Goal: Information Seeking & Learning: Learn about a topic

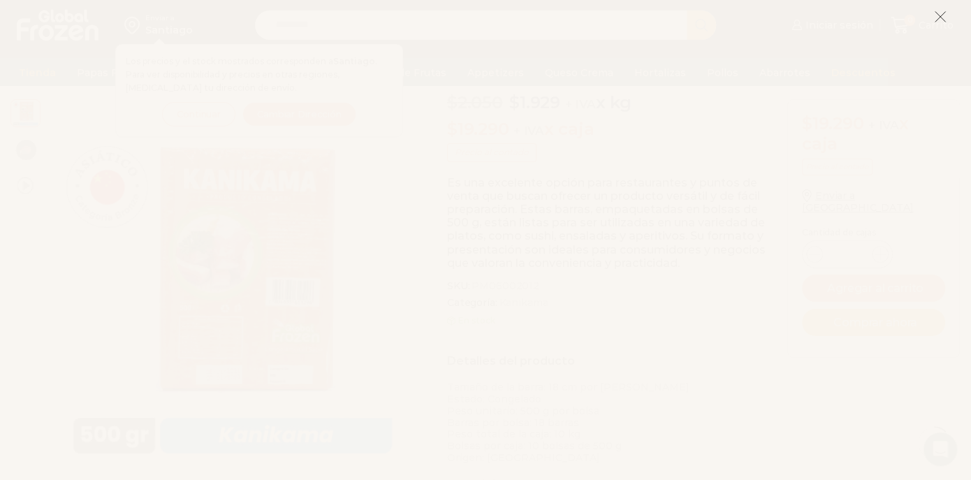
scroll to position [250, 0]
click at [938, 14] on icon at bounding box center [940, 16] width 13 height 13
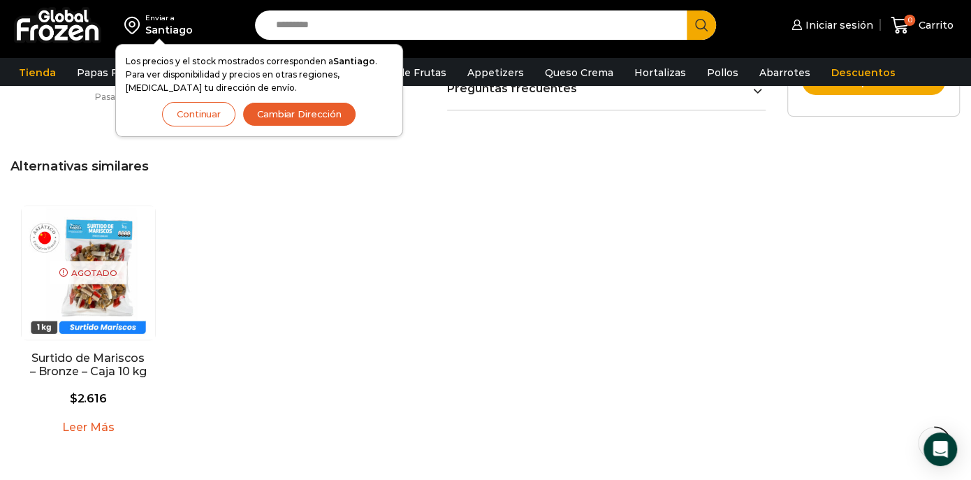
scroll to position [804, 0]
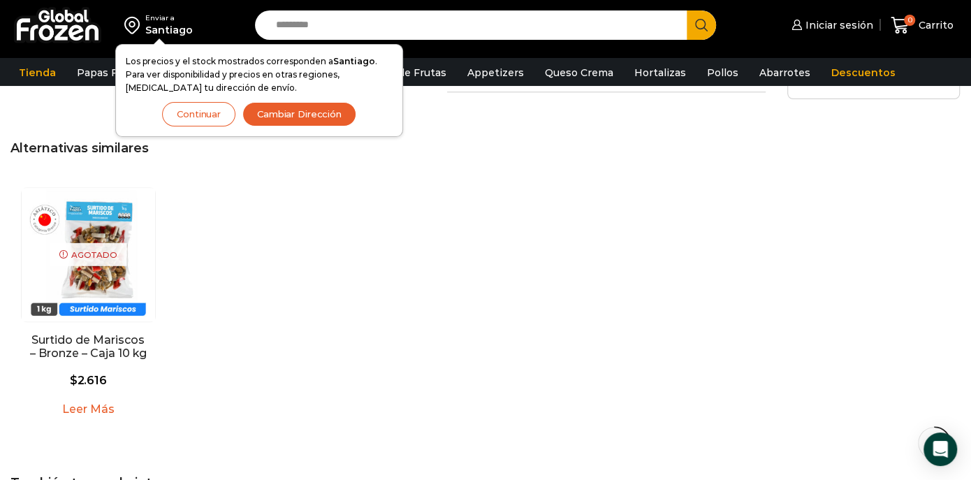
click at [212, 117] on button "Continuar" at bounding box center [198, 114] width 73 height 24
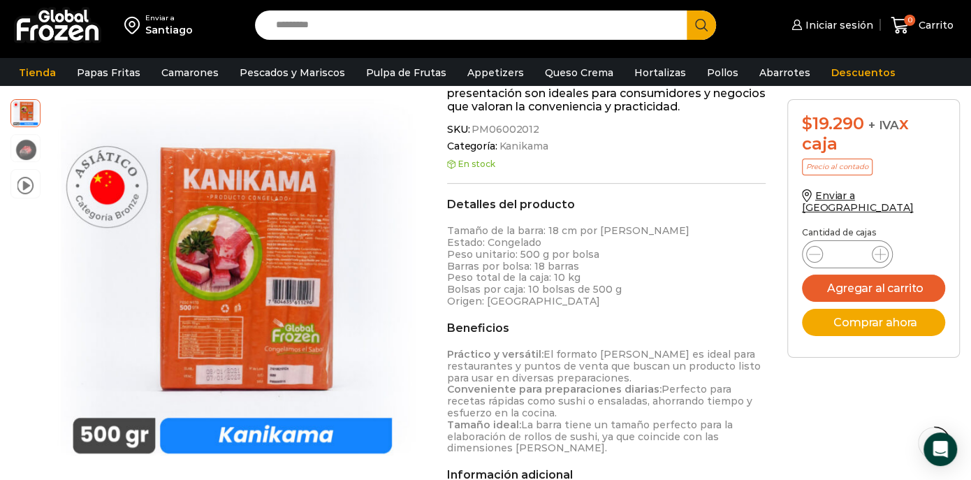
scroll to position [249, 0]
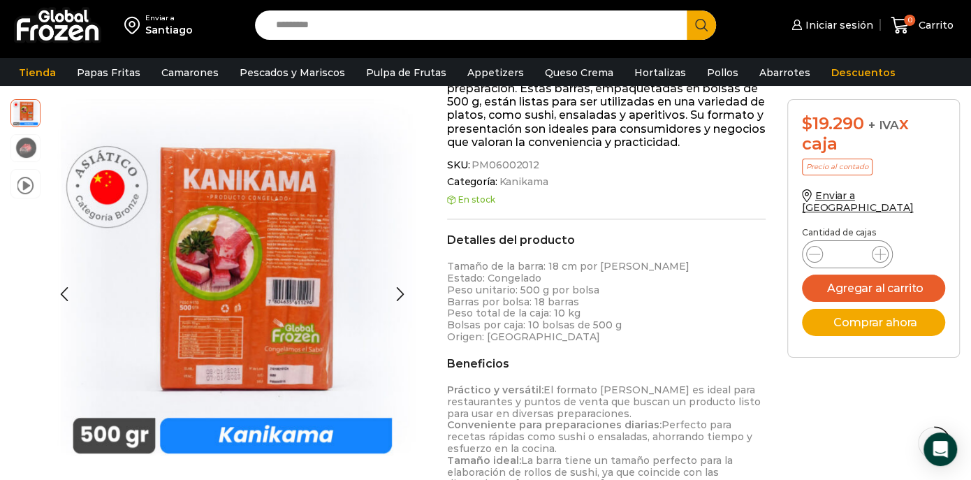
click at [25, 146] on img at bounding box center [25, 147] width 29 height 29
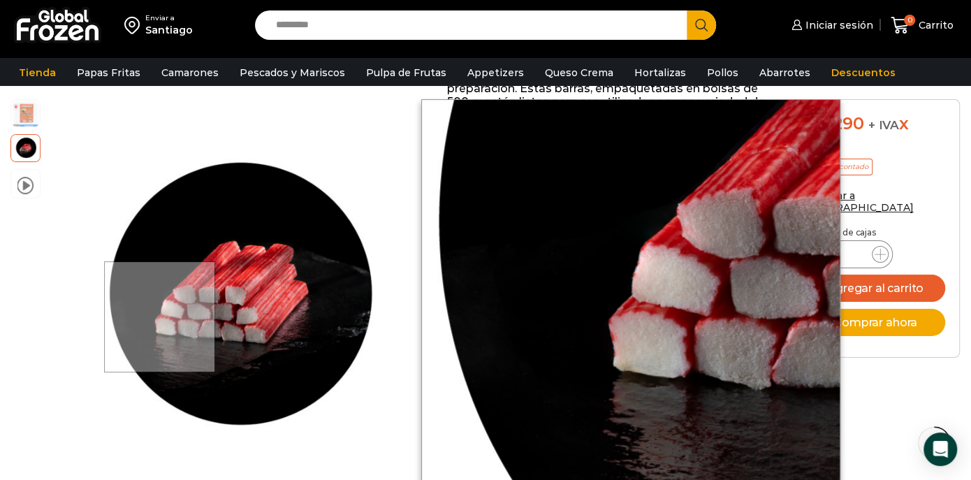
drag, startPoint x: 206, startPoint y: 277, endPoint x: 161, endPoint y: 316, distance: 60.4
click at [161, 316] on div at bounding box center [159, 316] width 111 height 111
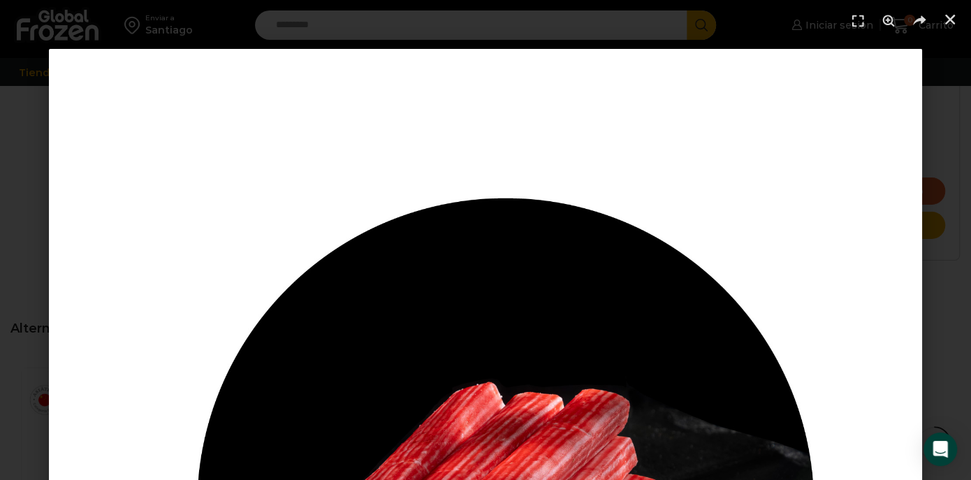
scroll to position [642, 0]
click at [956, 15] on icon "Cerrar (Esc)" at bounding box center [950, 20] width 14 height 14
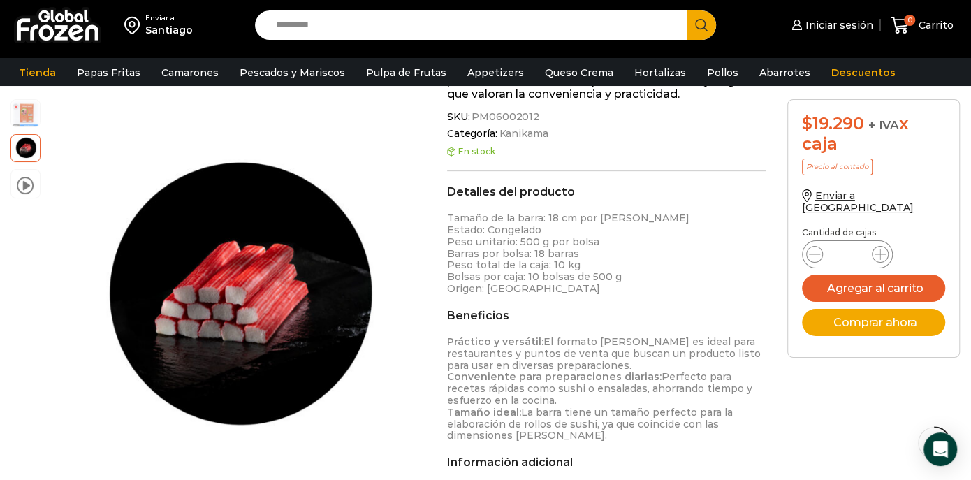
scroll to position [198, 0]
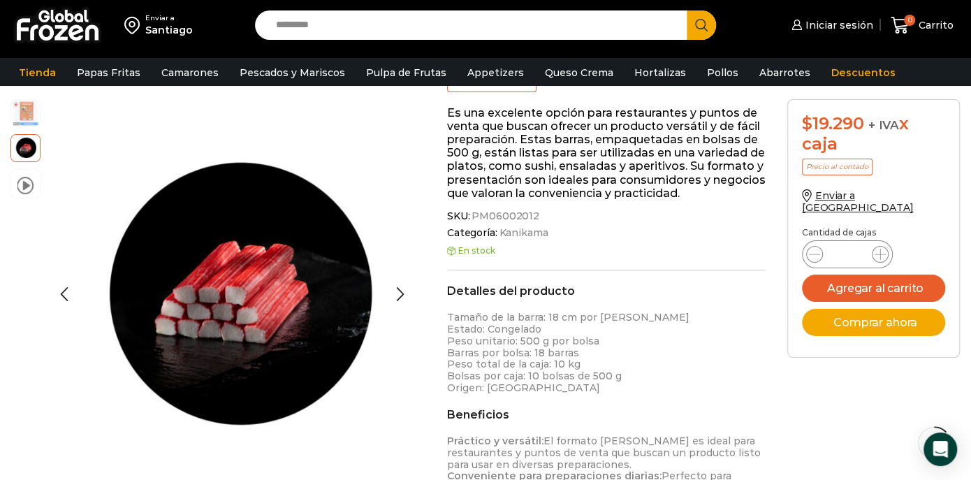
click at [24, 101] on img at bounding box center [25, 112] width 29 height 29
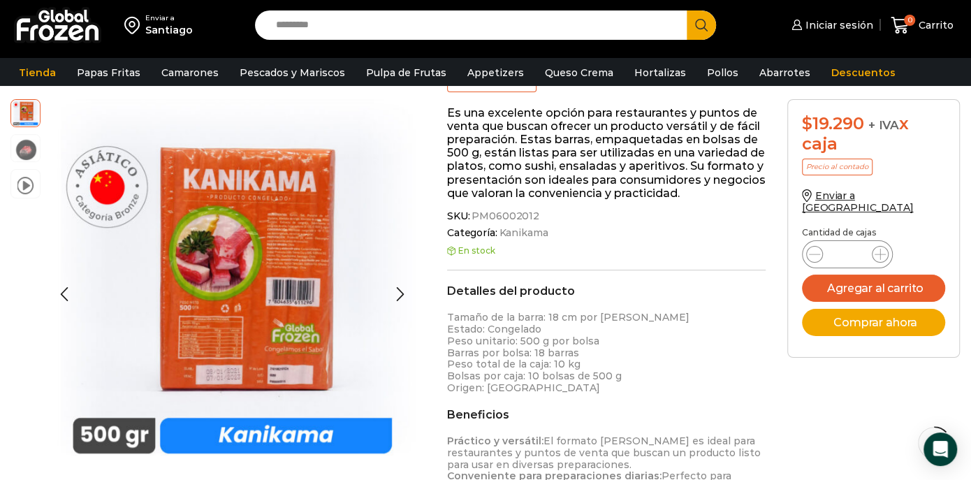
click at [16, 111] on img at bounding box center [25, 112] width 29 height 29
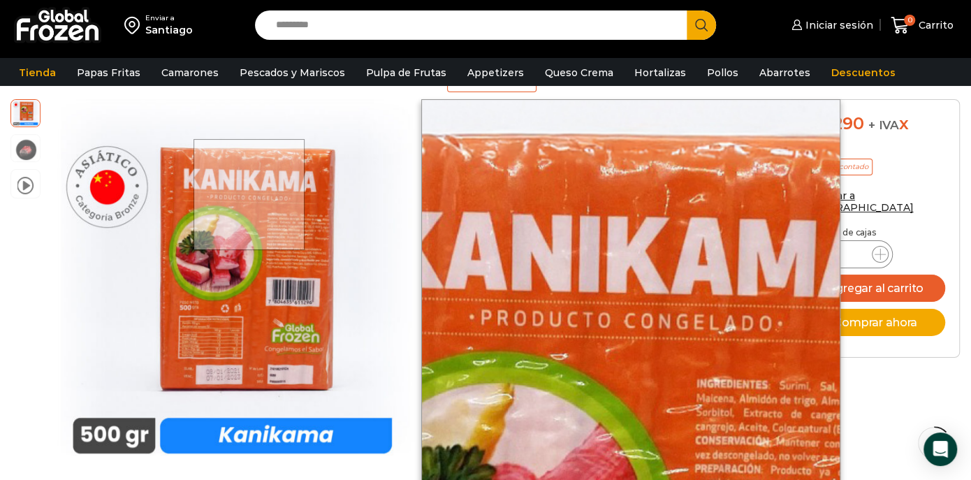
click at [250, 194] on div at bounding box center [248, 194] width 111 height 111
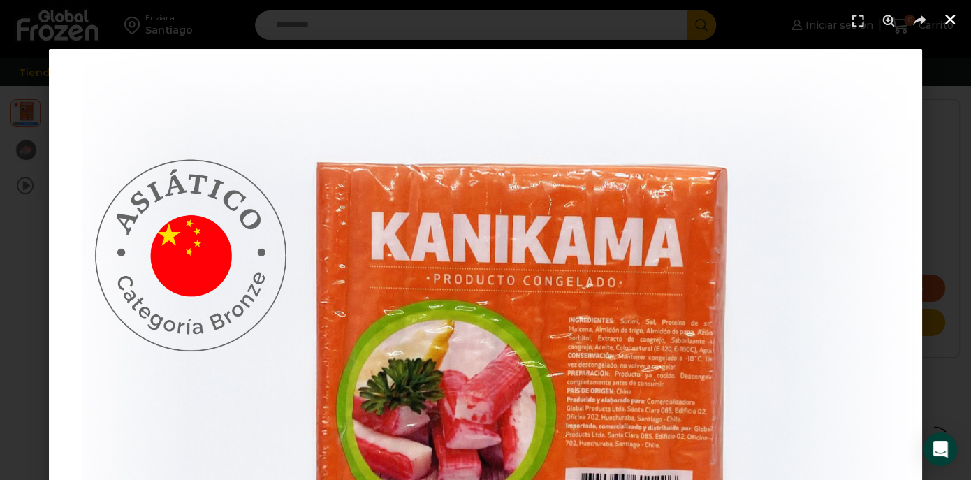
click at [949, 19] on use "Cerrar (Esc)" at bounding box center [950, 20] width 10 height 10
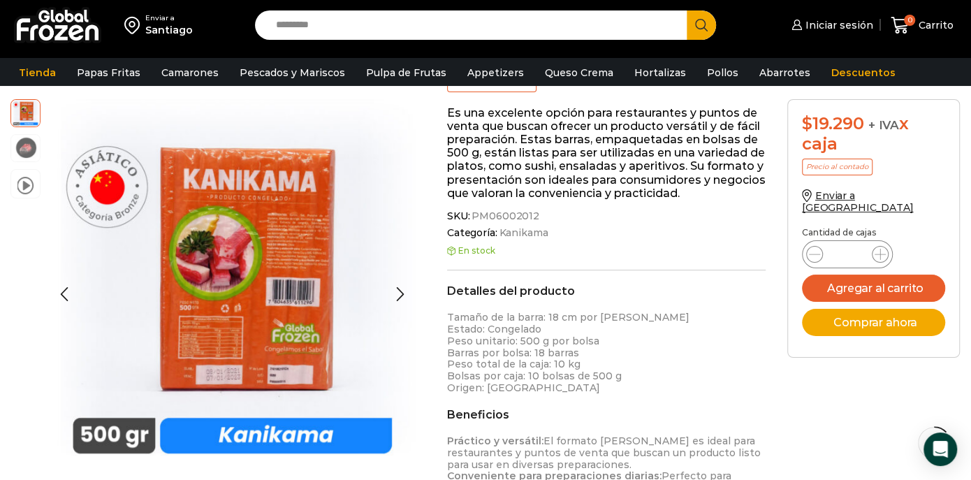
click at [26, 149] on img at bounding box center [25, 147] width 29 height 29
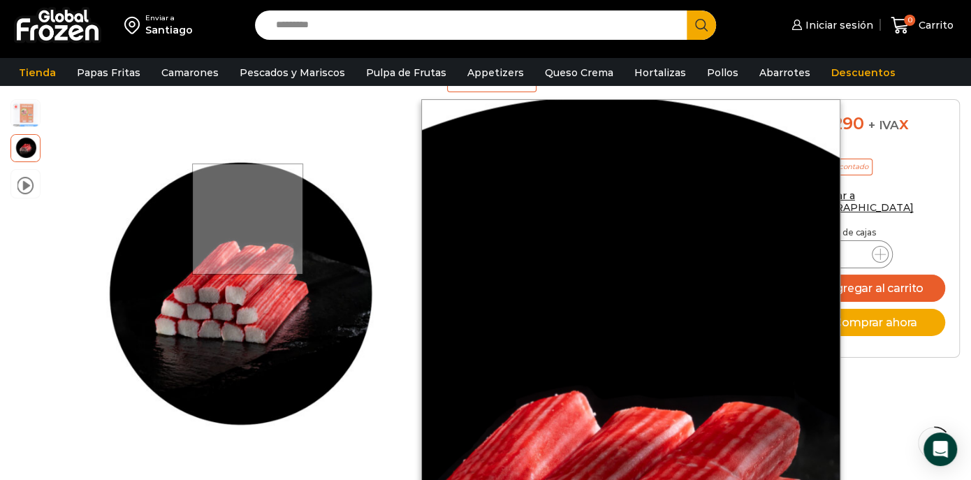
click at [249, 219] on div at bounding box center [247, 218] width 111 height 111
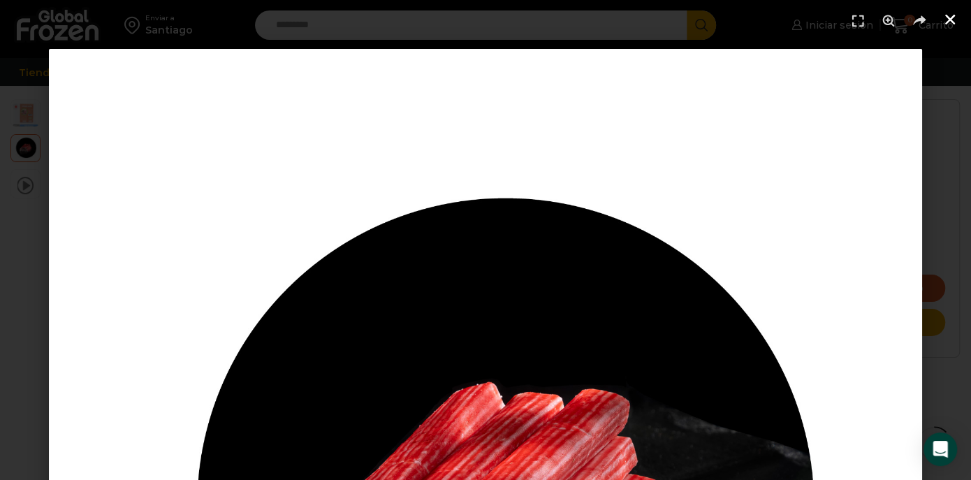
click at [947, 19] on icon "Cerrar (Esc)" at bounding box center [950, 20] width 14 height 14
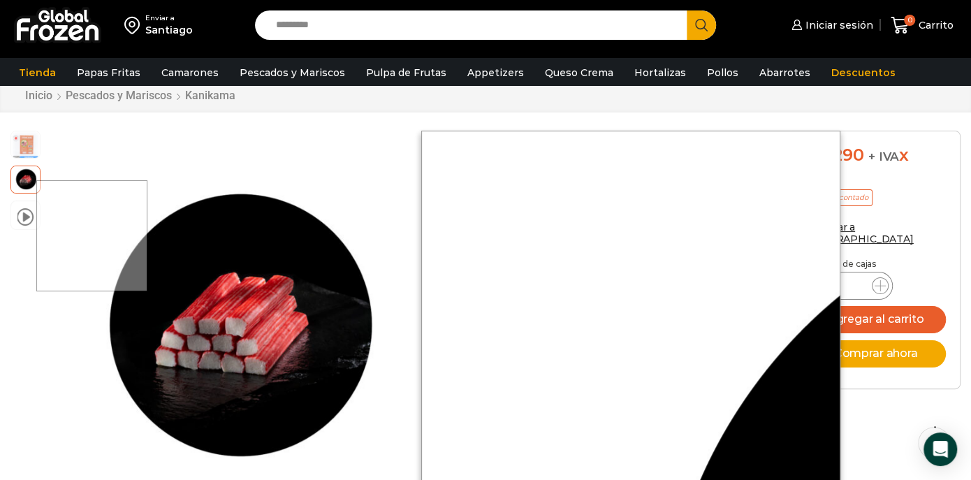
scroll to position [0, 0]
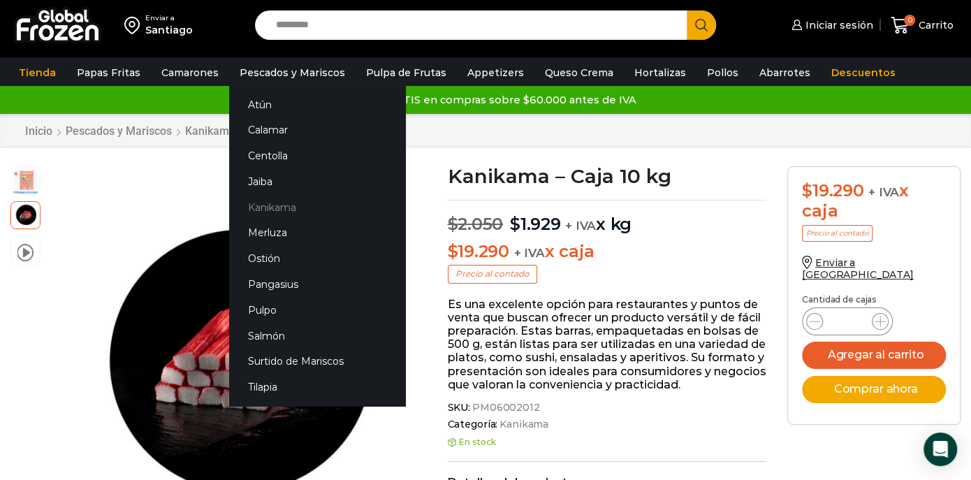
click at [283, 203] on link "Kanikama" at bounding box center [317, 207] width 176 height 26
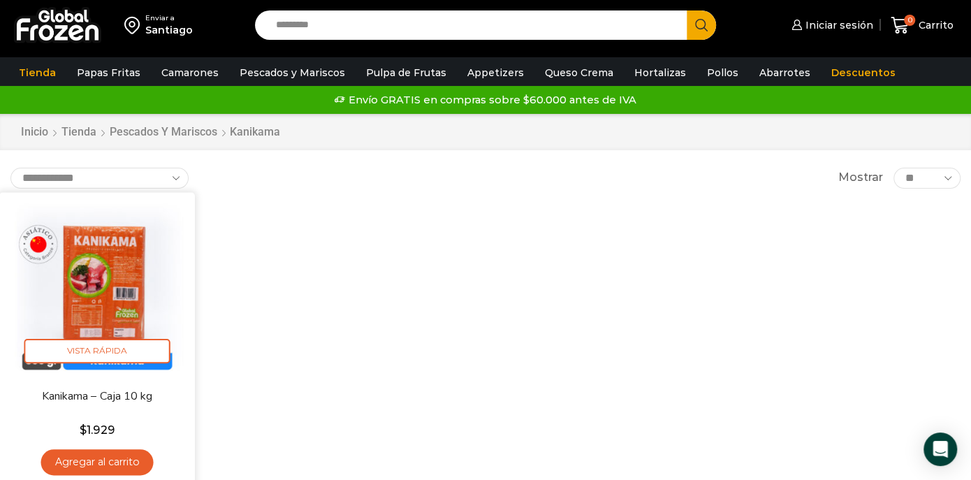
click at [140, 245] on img at bounding box center [97, 290] width 175 height 175
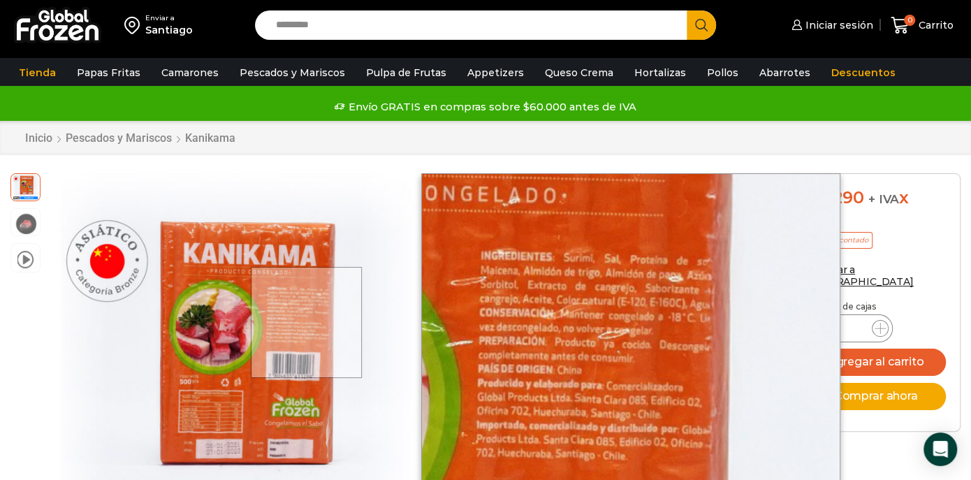
click at [307, 321] on div at bounding box center [306, 322] width 111 height 111
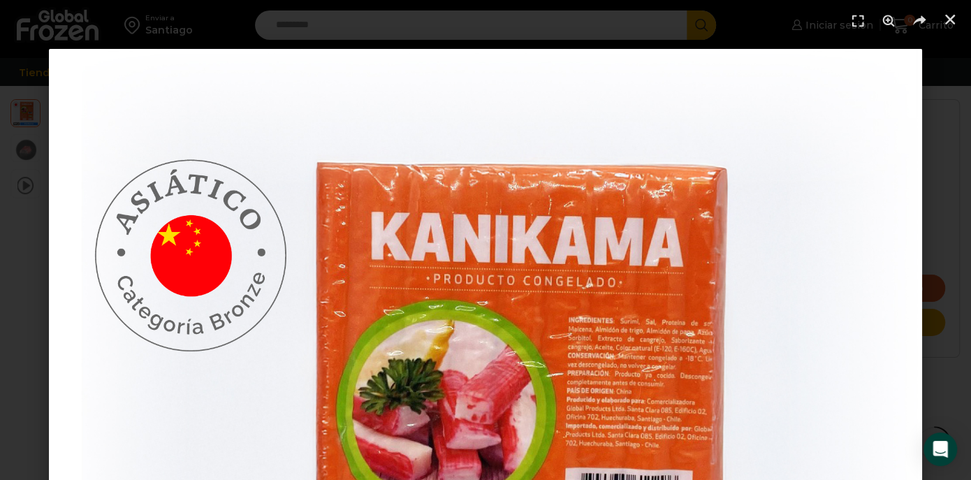
scroll to position [296, 0]
click at [833, 234] on img "1 / 1" at bounding box center [485, 485] width 873 height 873
click at [858, 17] on icon "Pantalla completa" at bounding box center [857, 20] width 21 height 21
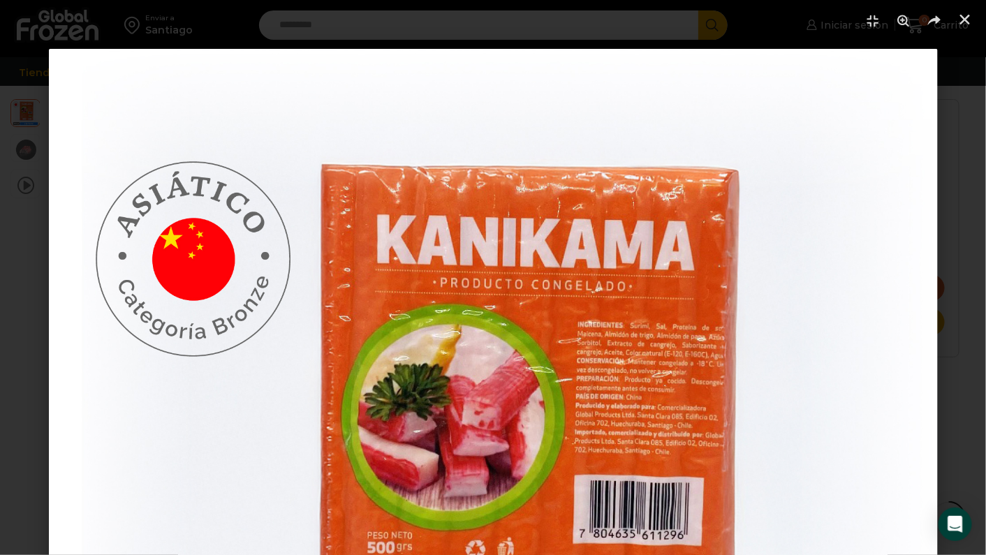
click at [851, 339] on img "1 / 1" at bounding box center [493, 493] width 889 height 889
click at [900, 15] on icon "Zoom" at bounding box center [903, 20] width 21 height 21
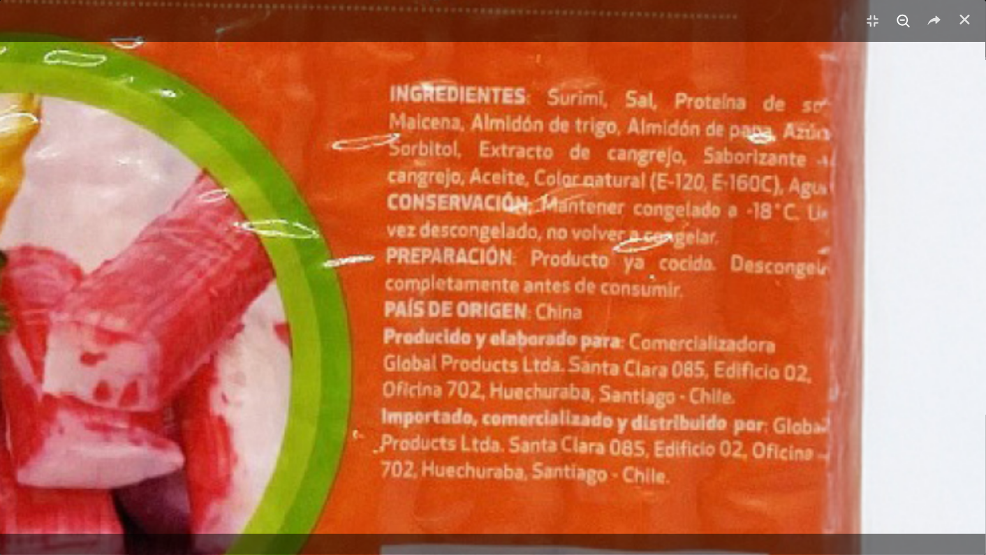
click at [907, 23] on use "Zoom" at bounding box center [904, 21] width 13 height 13
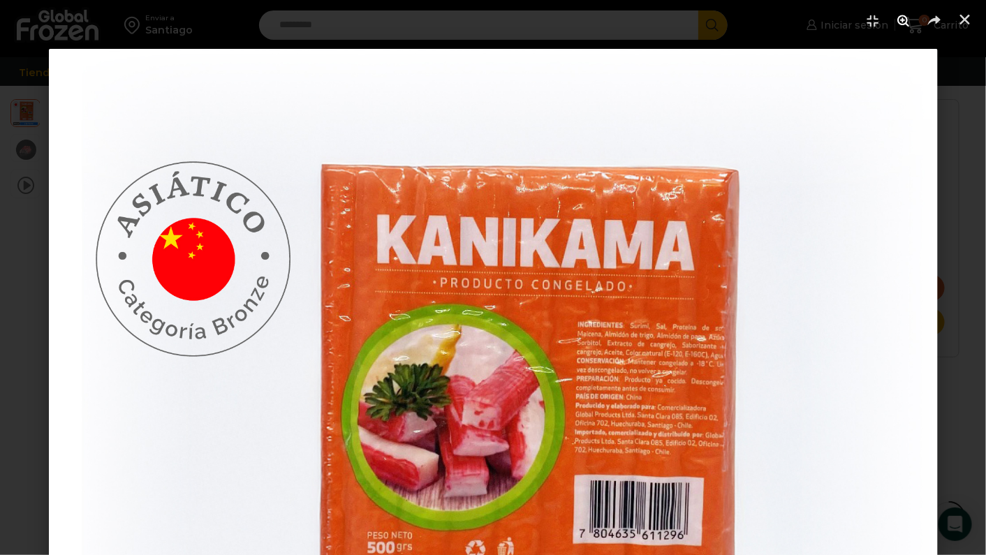
click at [904, 15] on use "Zoom" at bounding box center [904, 21] width 12 height 12
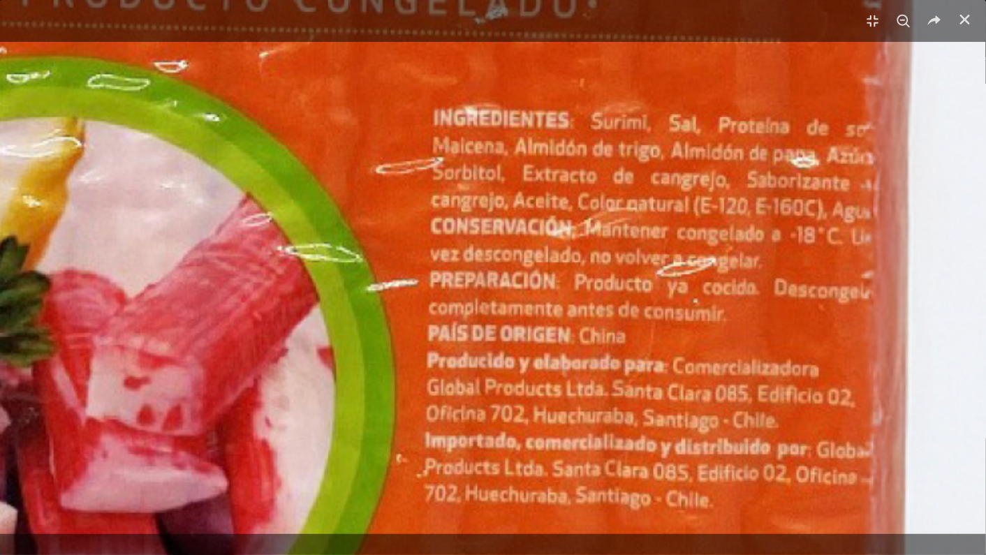
click at [870, 22] on icon "Pantalla completa" at bounding box center [873, 20] width 21 height 21
